Goal: Task Accomplishment & Management: Manage account settings

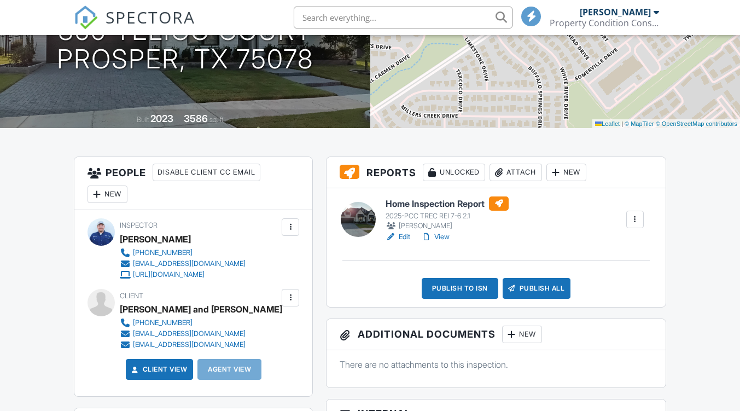
scroll to position [164, 0]
click at [457, 287] on div "Publish to ISN" at bounding box center [460, 288] width 77 height 21
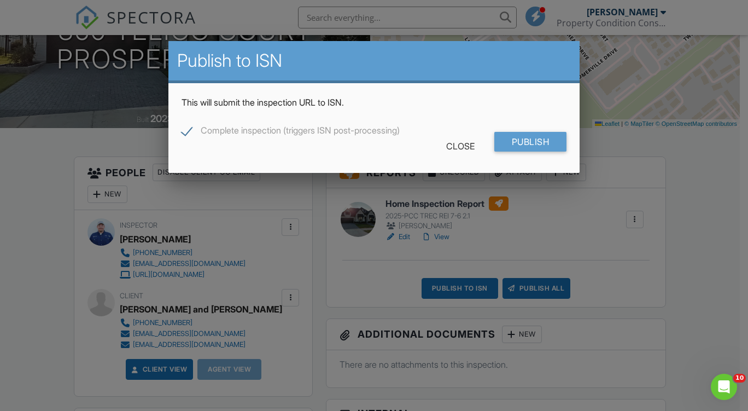
scroll to position [0, 0]
click at [546, 144] on input "Publish" at bounding box center [530, 142] width 73 height 20
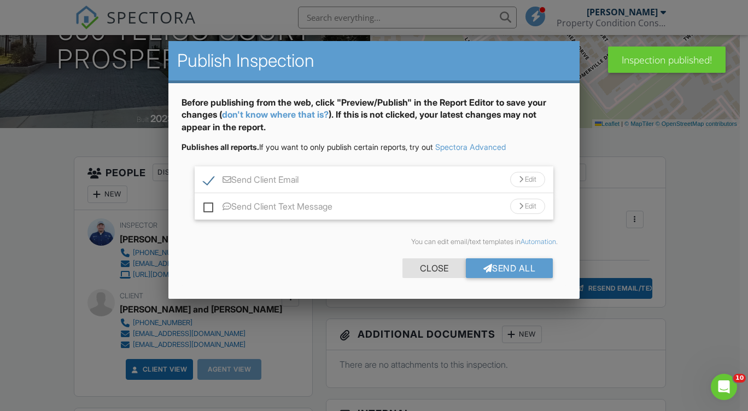
click at [428, 265] on div "Close" at bounding box center [433, 268] width 63 height 20
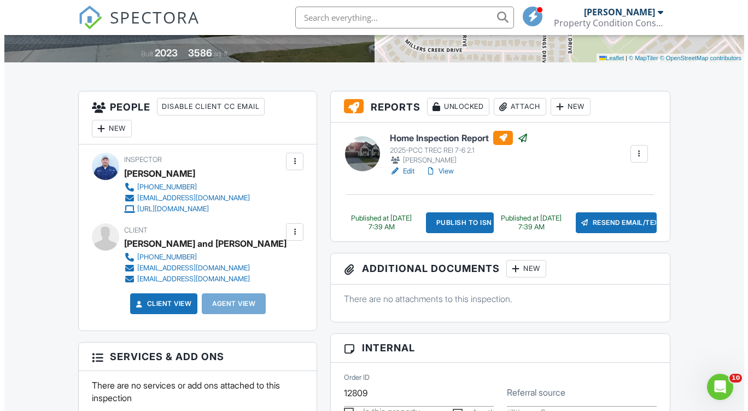
scroll to position [219, 0]
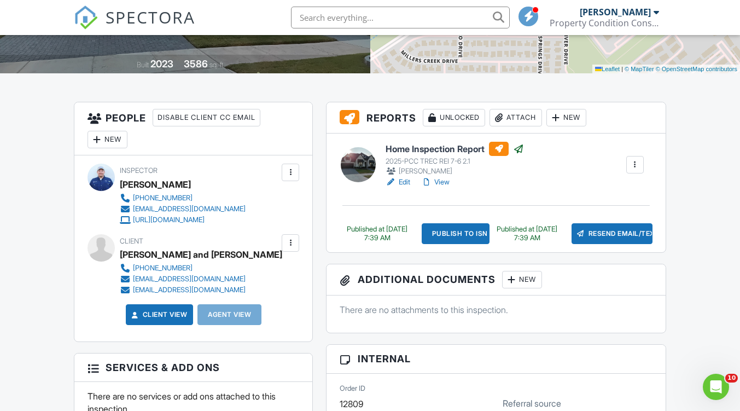
click at [96, 138] on div at bounding box center [96, 139] width 11 height 11
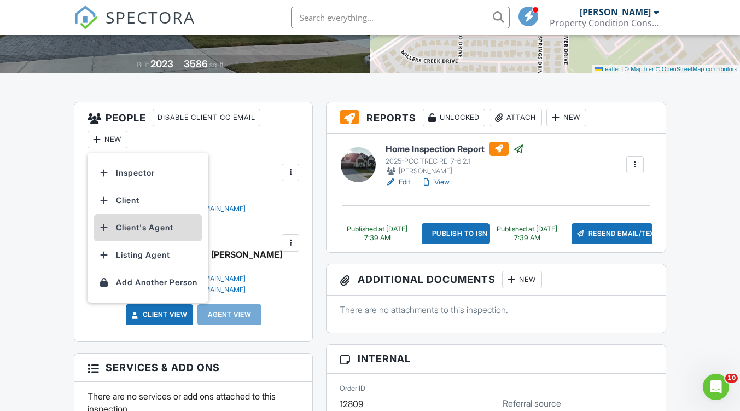
click at [129, 227] on li "Client's Agent" at bounding box center [148, 227] width 108 height 27
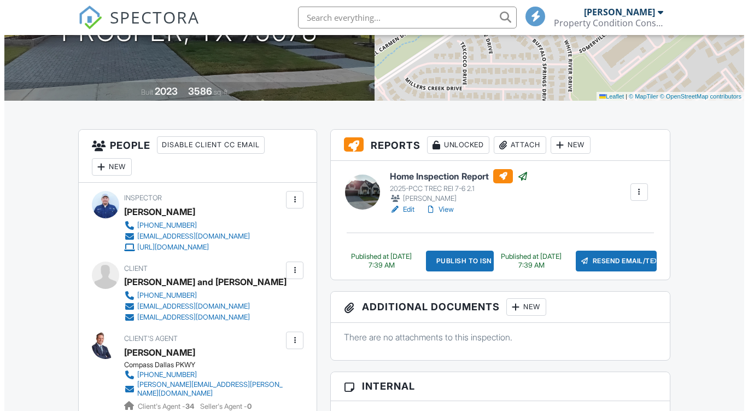
scroll to position [246, 0]
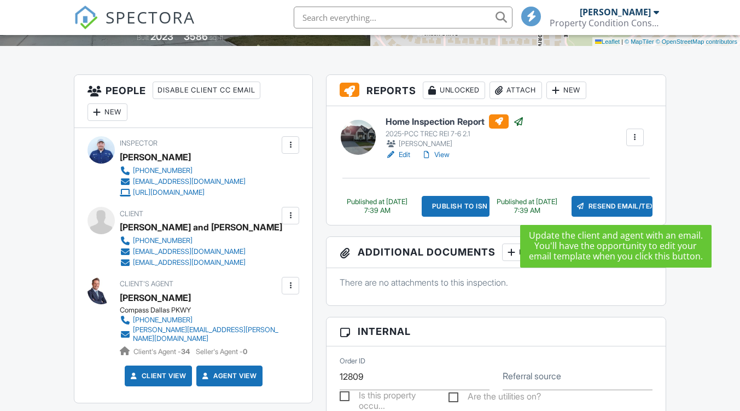
click at [610, 206] on div "Resend Email/Text" at bounding box center [611, 206] width 81 height 21
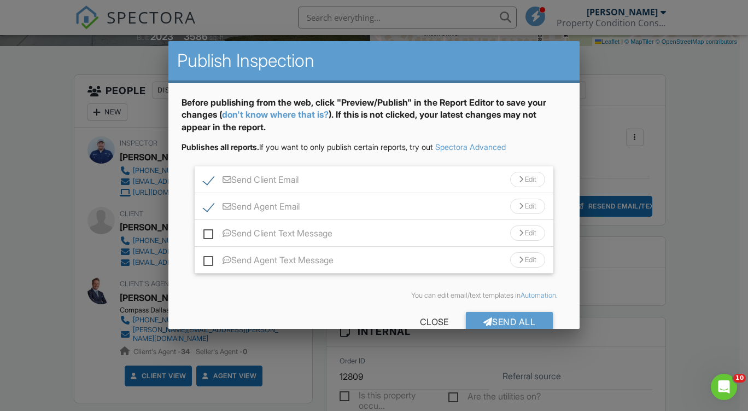
scroll to position [0, 0]
click at [513, 320] on div "Send All" at bounding box center [509, 322] width 87 height 20
